Goal: Information Seeking & Learning: Learn about a topic

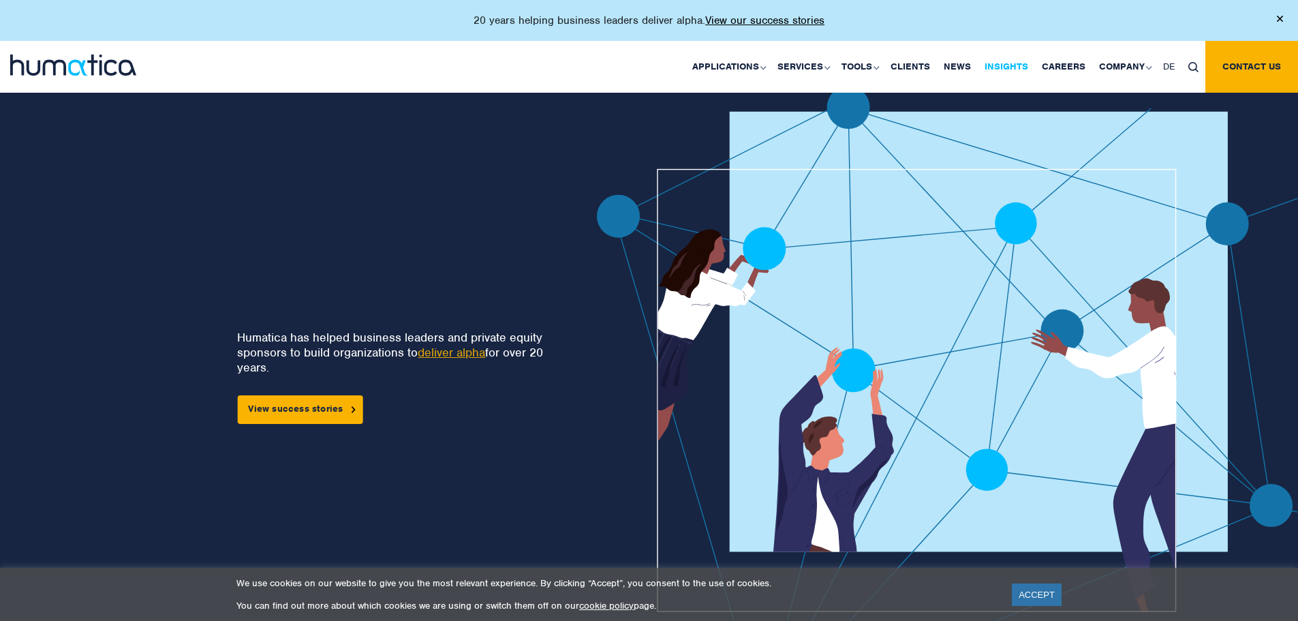
click at [991, 64] on link "Insights" at bounding box center [1006, 67] width 57 height 52
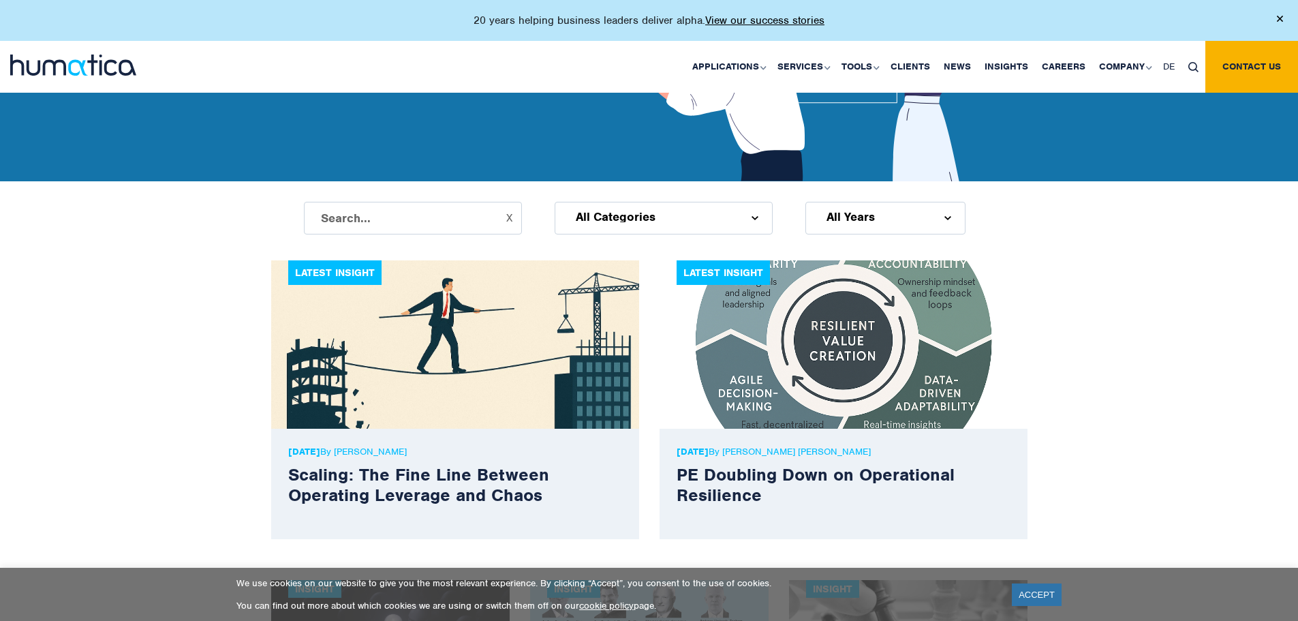
scroll to position [409, 0]
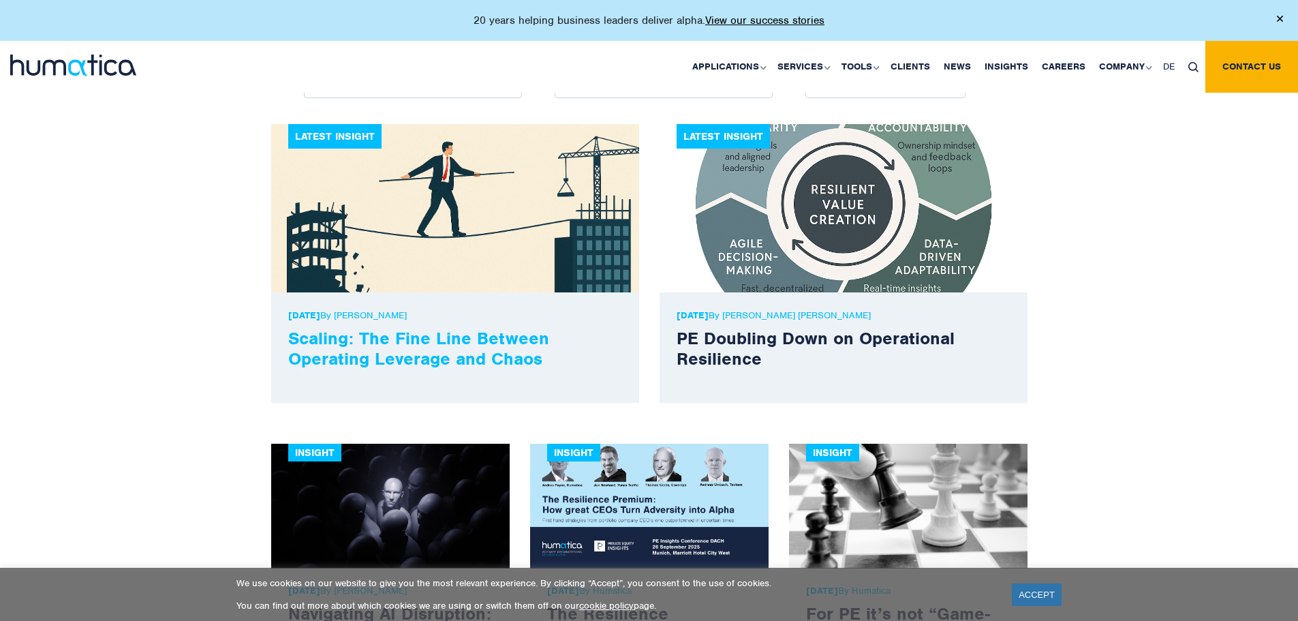
click at [452, 337] on link "Scaling: The Fine Line Between Operating Leverage and Chaos" at bounding box center [418, 348] width 261 height 42
